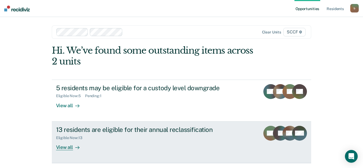
click at [62, 146] on div "View all" at bounding box center [71, 145] width 30 height 10
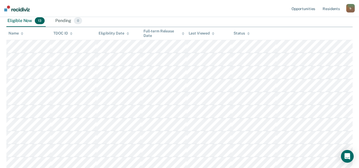
scroll to position [80, 0]
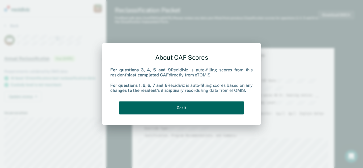
click at [180, 107] on button "Got it" at bounding box center [181, 108] width 125 height 13
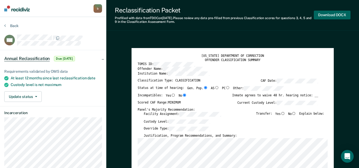
click at [328, 14] on button "Download DOCX" at bounding box center [332, 15] width 37 height 9
type textarea "x"
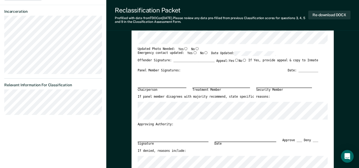
scroll to position [106, 0]
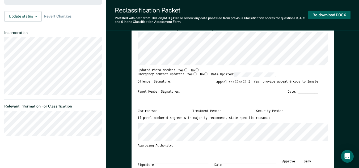
click at [324, 15] on button "Re-download DOCX" at bounding box center [329, 15] width 42 height 9
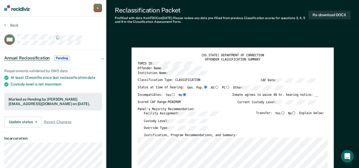
scroll to position [0, 0]
